Goal: Check status: Check status

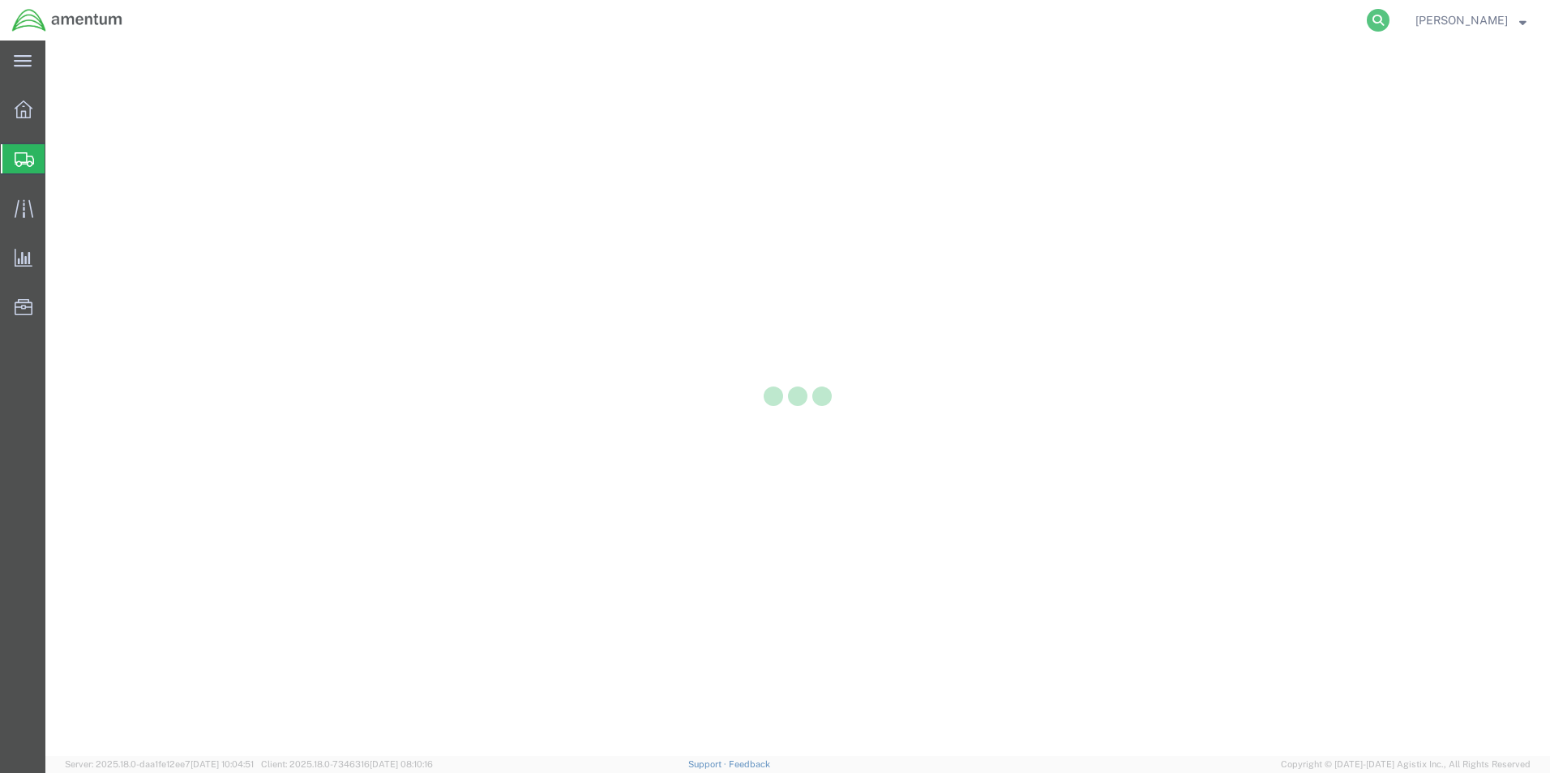
click at [1371, 19] on icon at bounding box center [1378, 20] width 23 height 23
click at [1168, 19] on input "search" at bounding box center [1120, 20] width 493 height 39
paste input "392641951788"
type input "392641951788"
